Goal: Navigation & Orientation: Find specific page/section

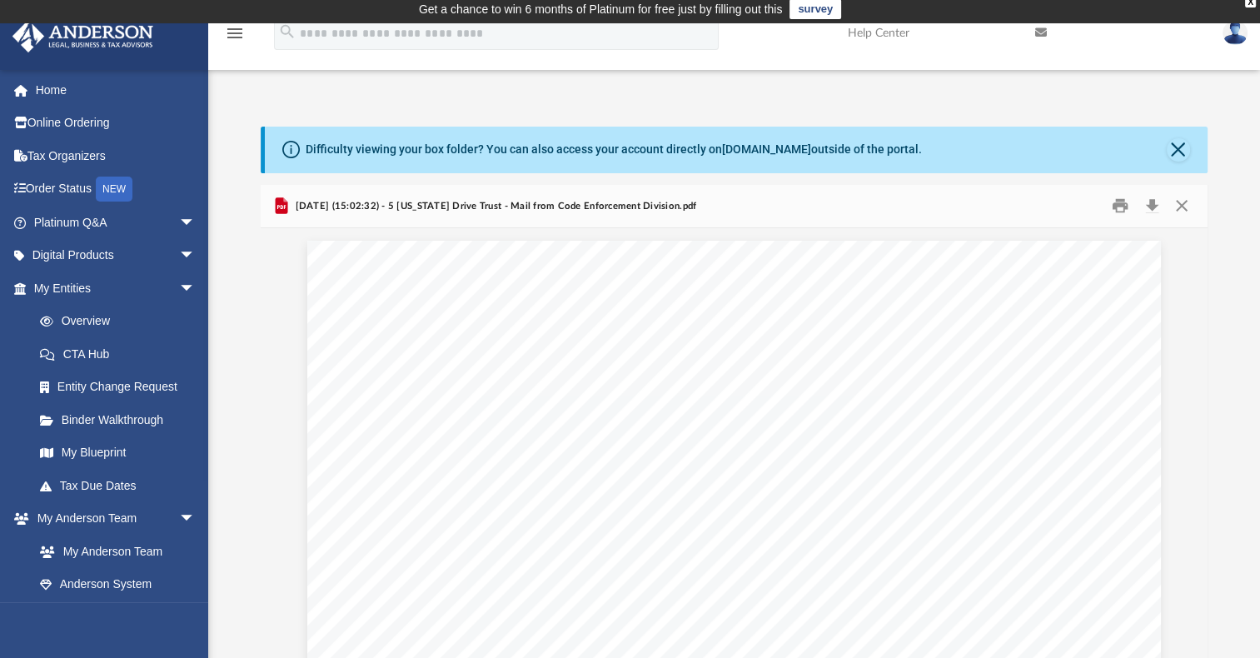
scroll to position [622, 0]
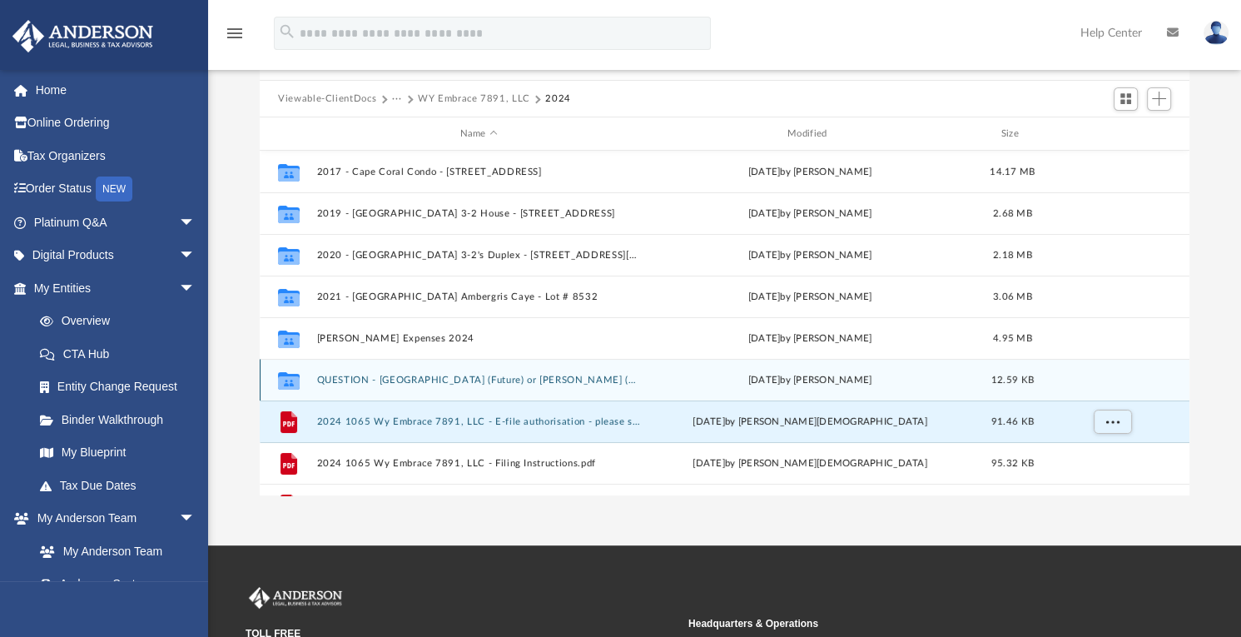
scroll to position [366, 917]
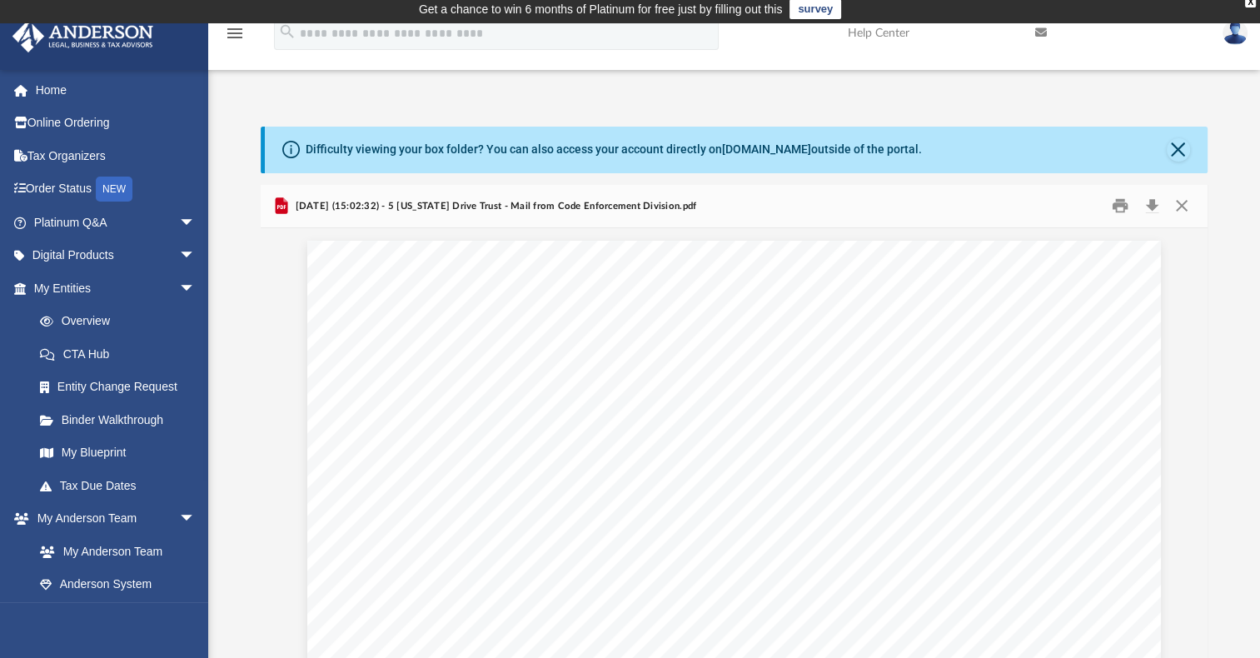
scroll to position [622, 0]
